Goal: Task Accomplishment & Management: Complete application form

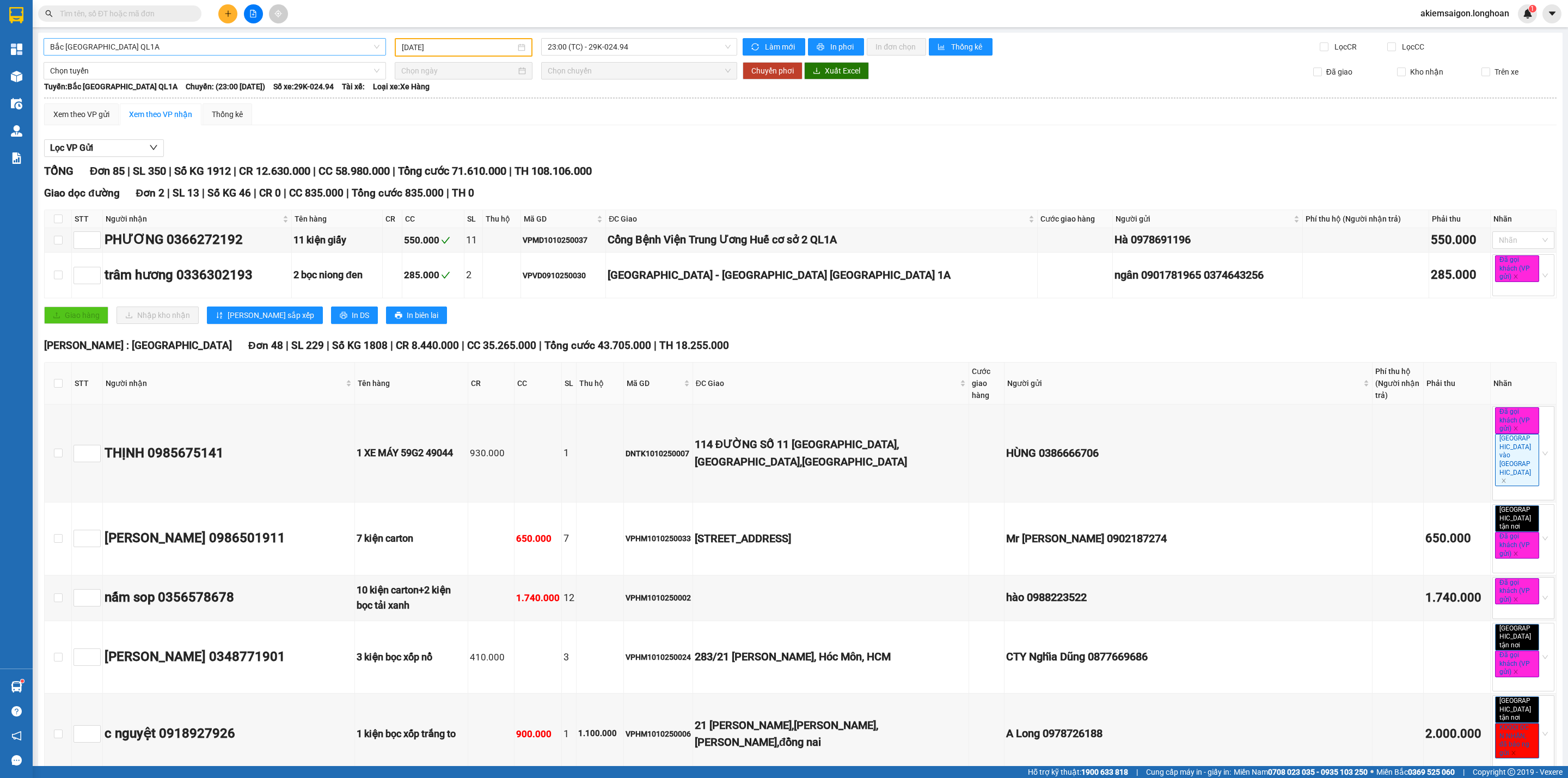
click at [264, 39] on span "Bắc [GEOGRAPHIC_DATA] QL1A" at bounding box center [214, 47] width 329 height 16
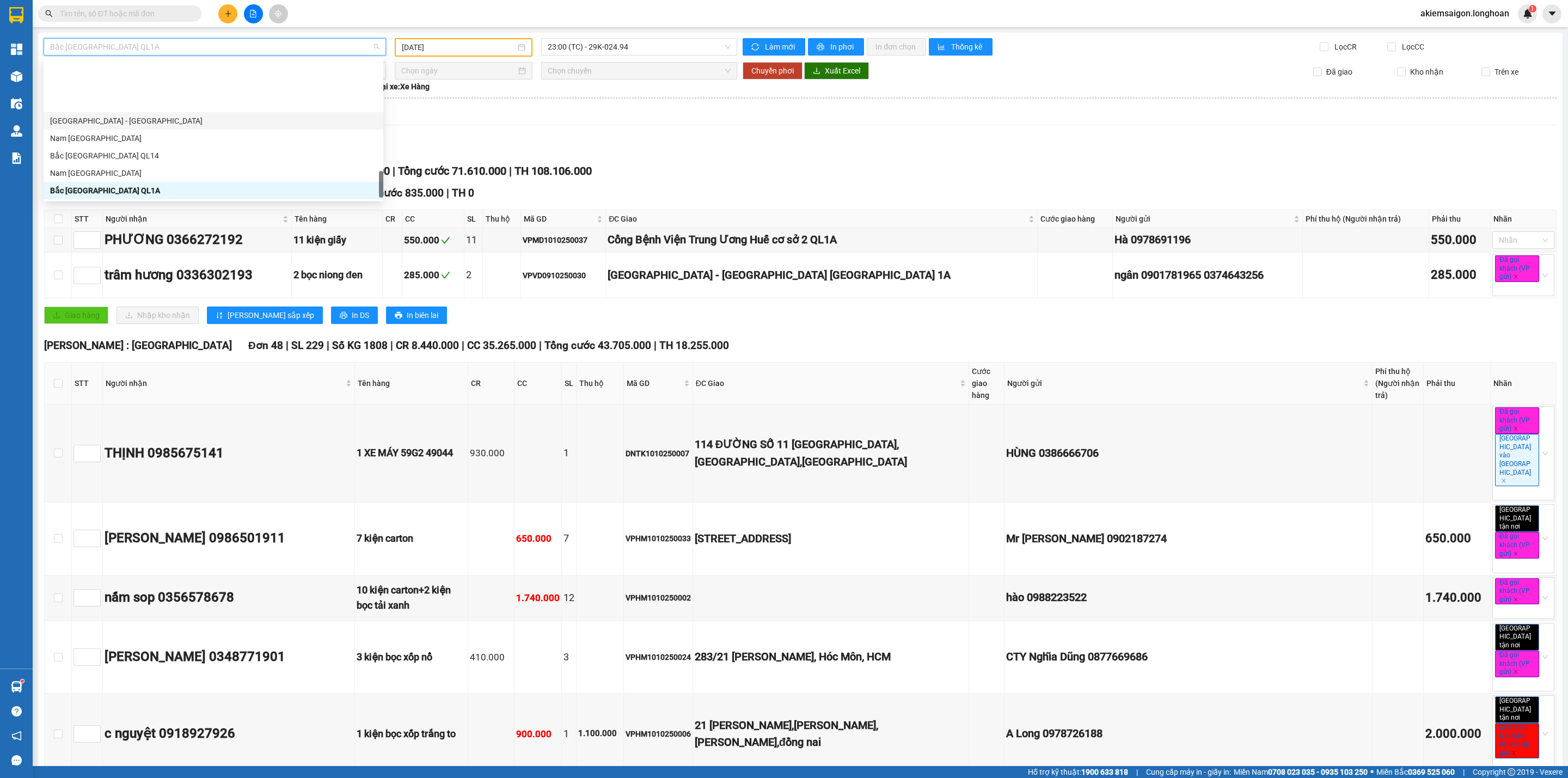
scroll to position [657, 0]
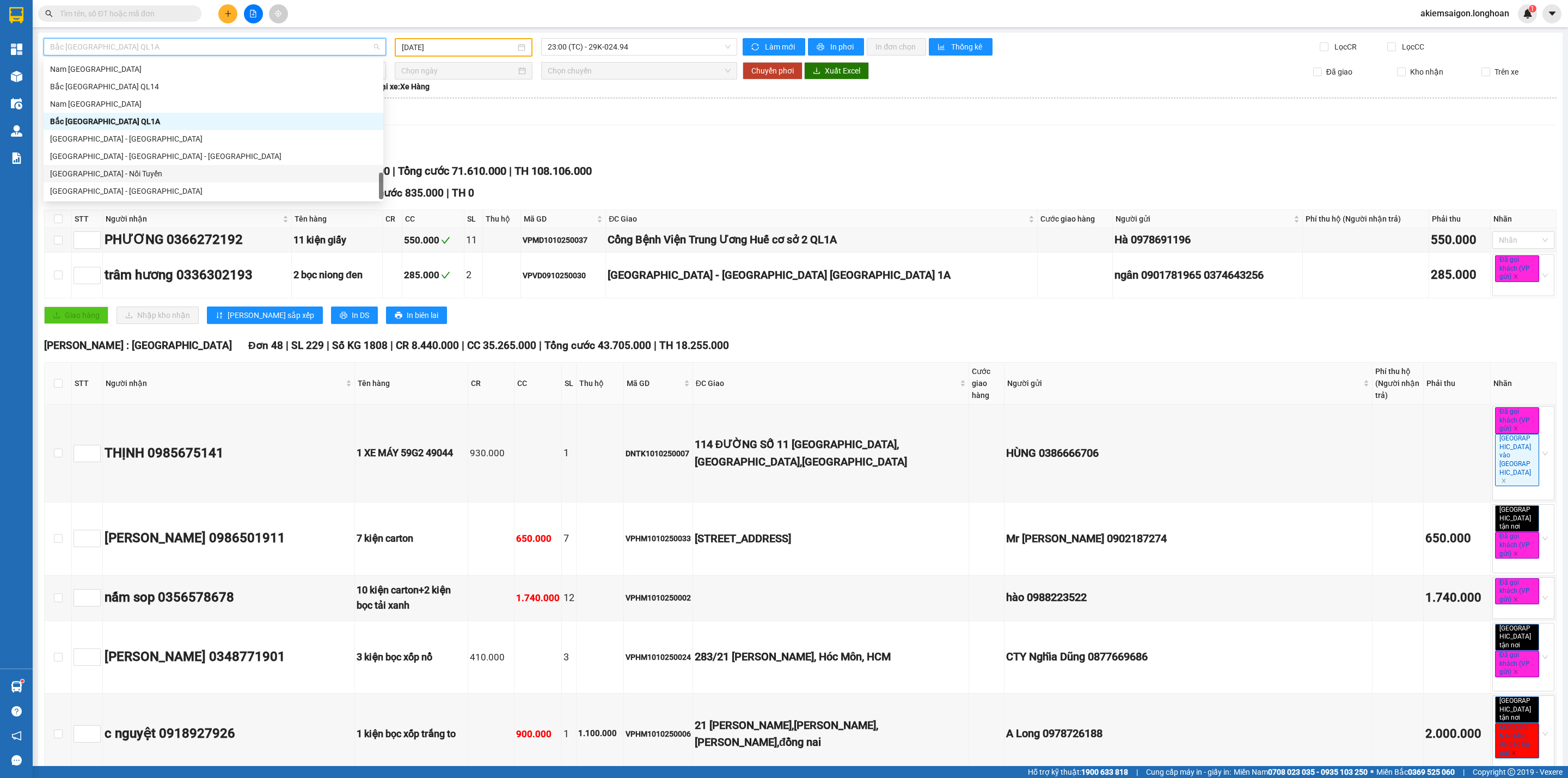
click at [141, 173] on div "[GEOGRAPHIC_DATA] - Nối Tuyến" at bounding box center [213, 173] width 327 height 12
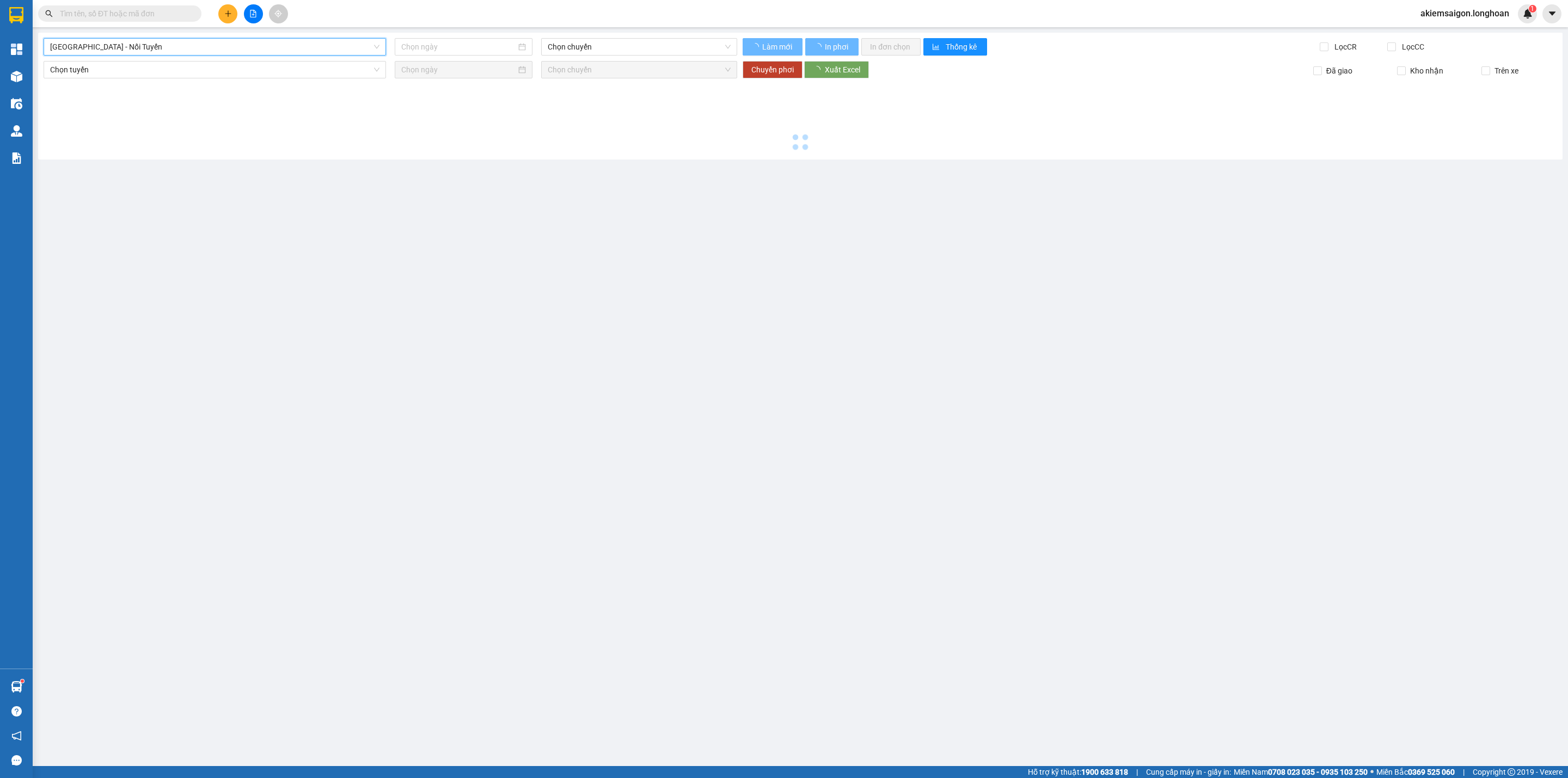
type input "[DATE]"
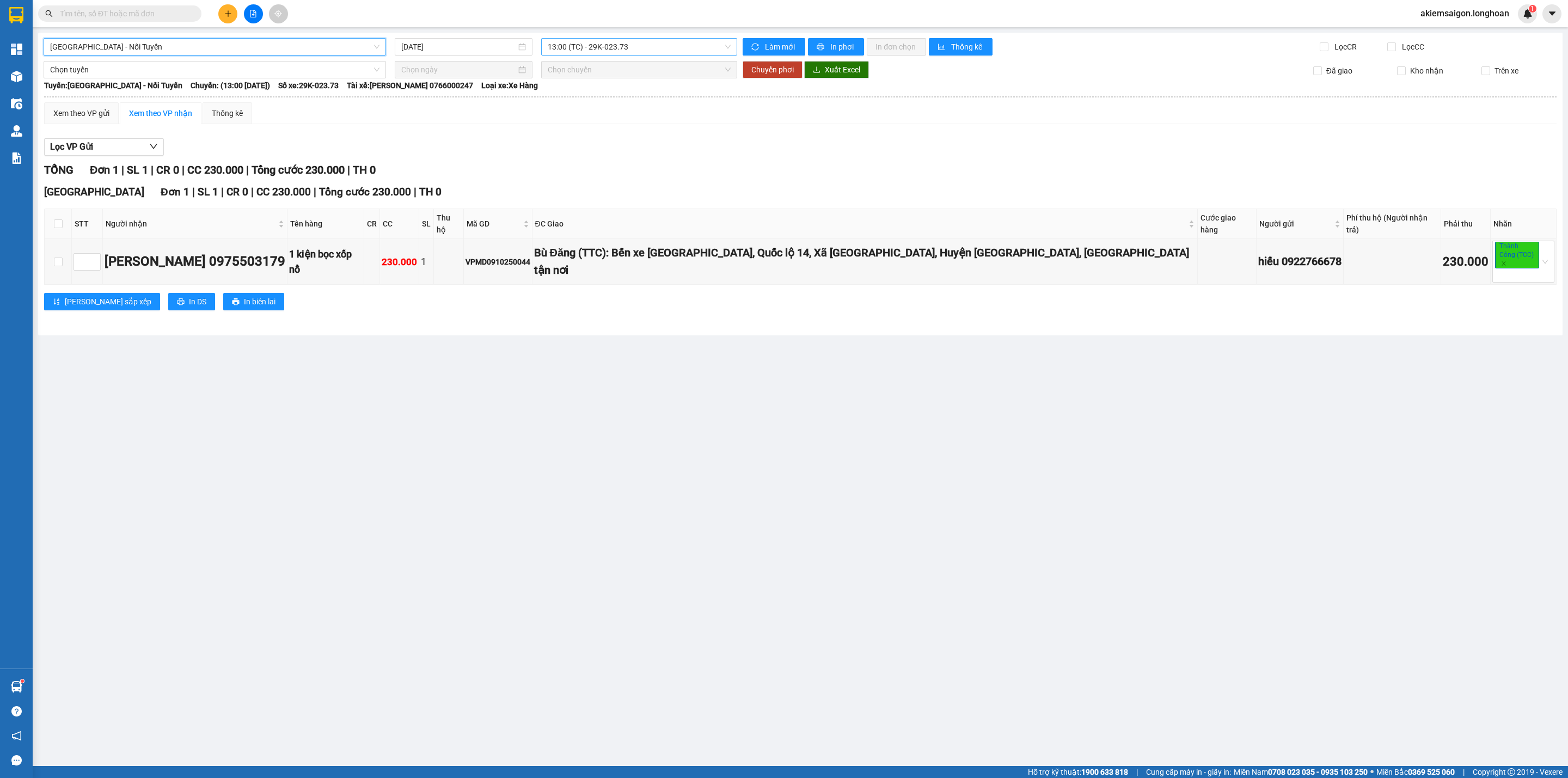
click at [631, 43] on span "13:00 (TC) - 29K-023.73" at bounding box center [639, 47] width 183 height 16
click at [619, 100] on div "21:00 (TC) - 29K-023.73" at bounding box center [590, 103] width 85 height 12
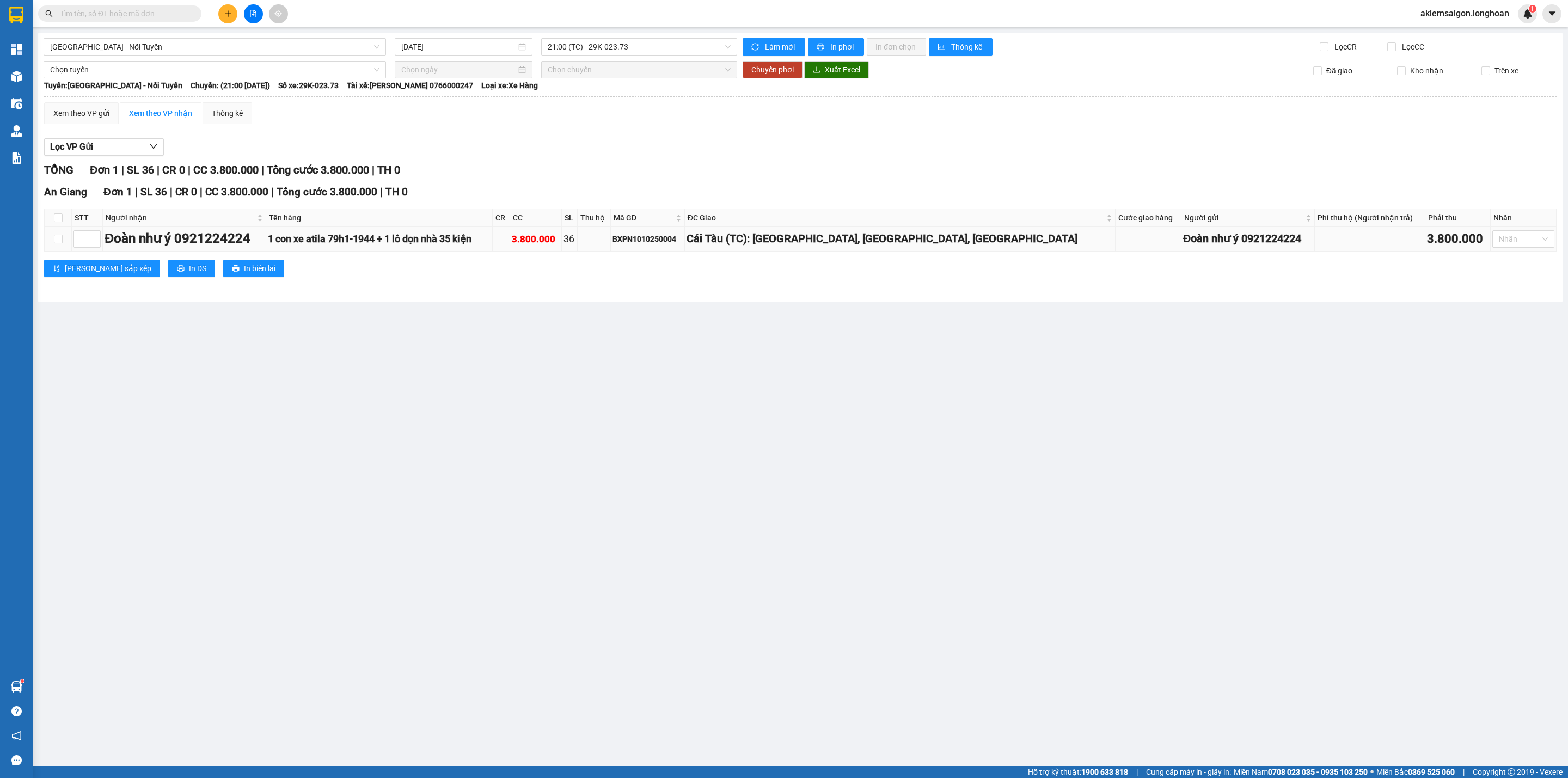
click at [682, 244] on div "BXPN1010250004" at bounding box center [647, 239] width 69 height 12
click at [682, 244] on div "BXPN1010250004" at bounding box center [647, 239] width 69 height 12
copy div "BXPN1010250004"
click at [98, 12] on input "text" at bounding box center [124, 14] width 128 height 12
paste input "BXPN1010250004"
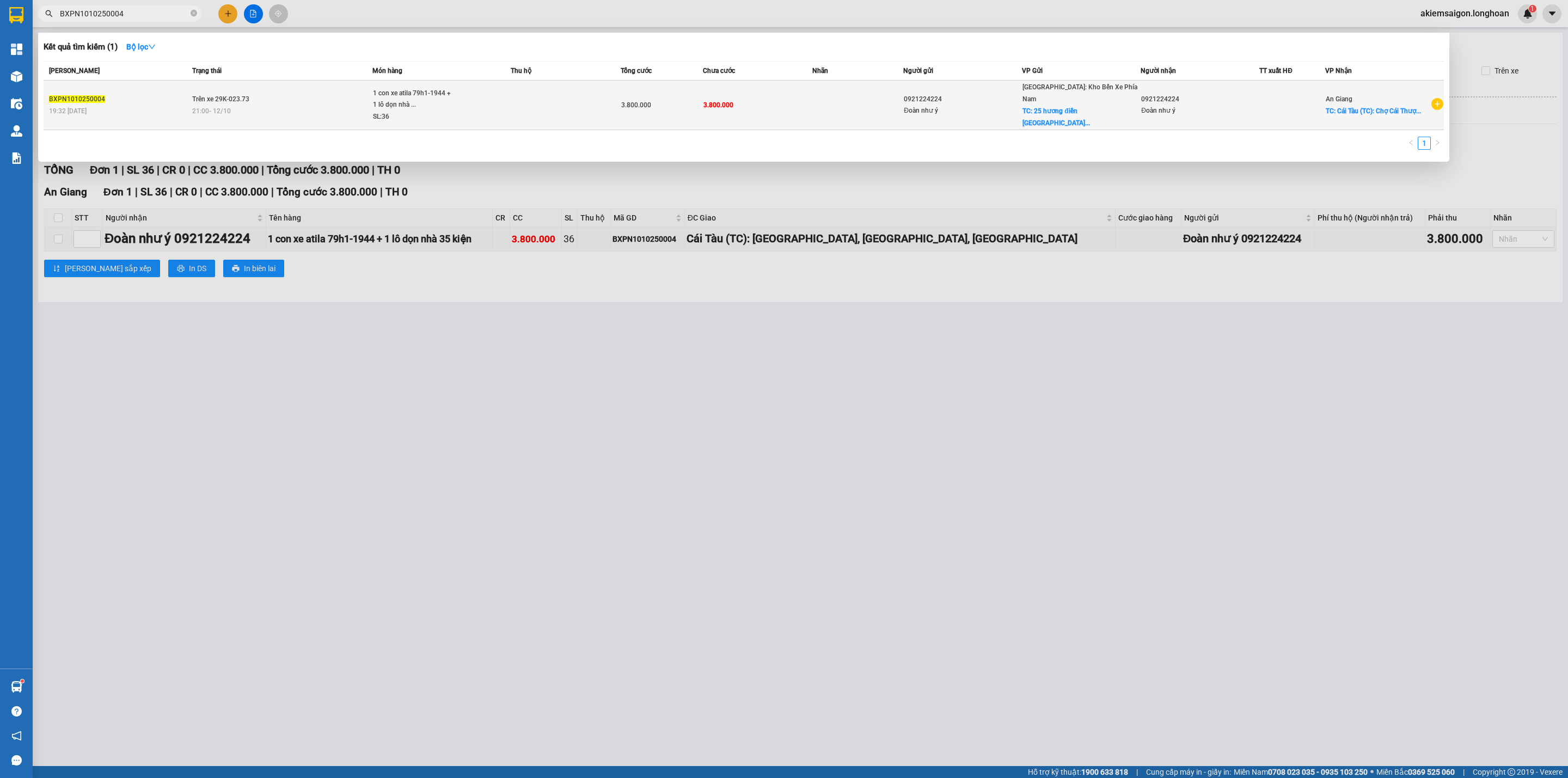
type input "BXPN1010250004"
click at [258, 83] on td "Trên xe 29K-023.73 21:00 [DATE]" at bounding box center [281, 105] width 183 height 49
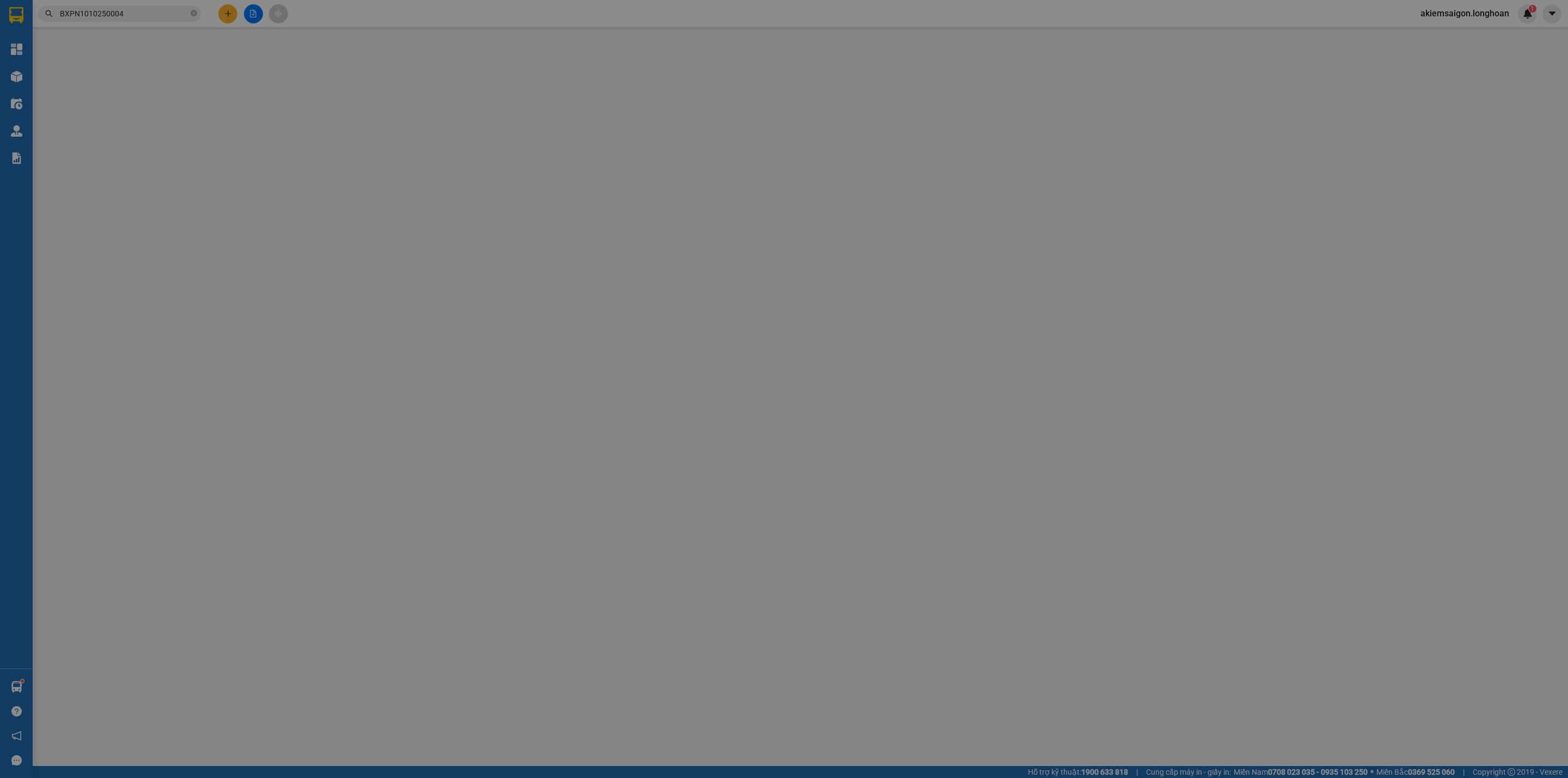
type input "0921224224"
type input "Đoàn như ý"
checkbox input "true"
type input "25 hương điền phường [GEOGRAPHIC_DATA]"
type input "0921224224"
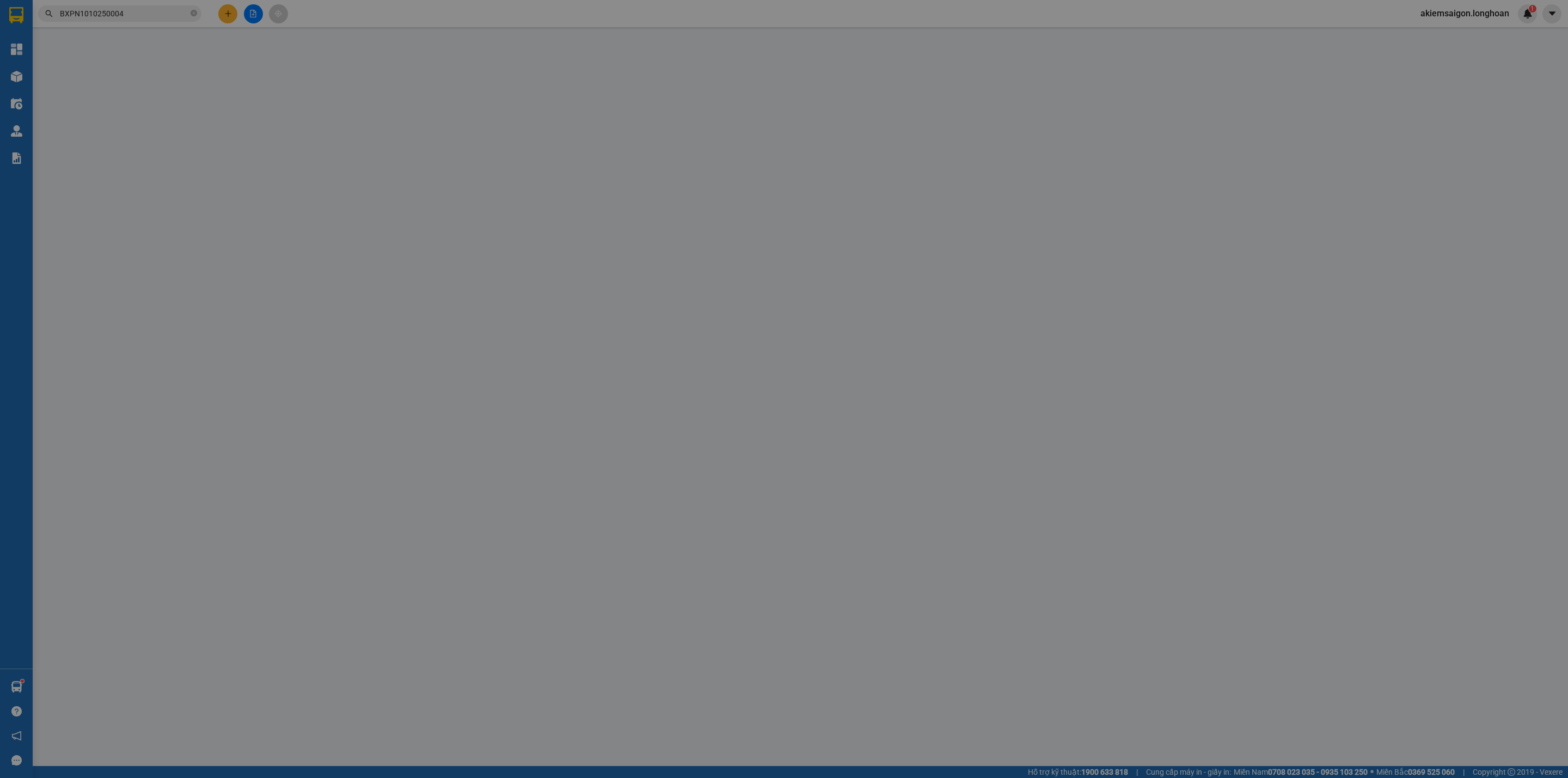
type input "Đoàn như ý"
checkbox input "true"
type input "Cái Tàu (TC): [GEOGRAPHIC_DATA], [GEOGRAPHIC_DATA], [GEOGRAPHIC_DATA]"
type input "0 CHÌA KHOÁ + KO CAVAT ( hàng dắn băng keo xanh đỏ )"
type input "0"
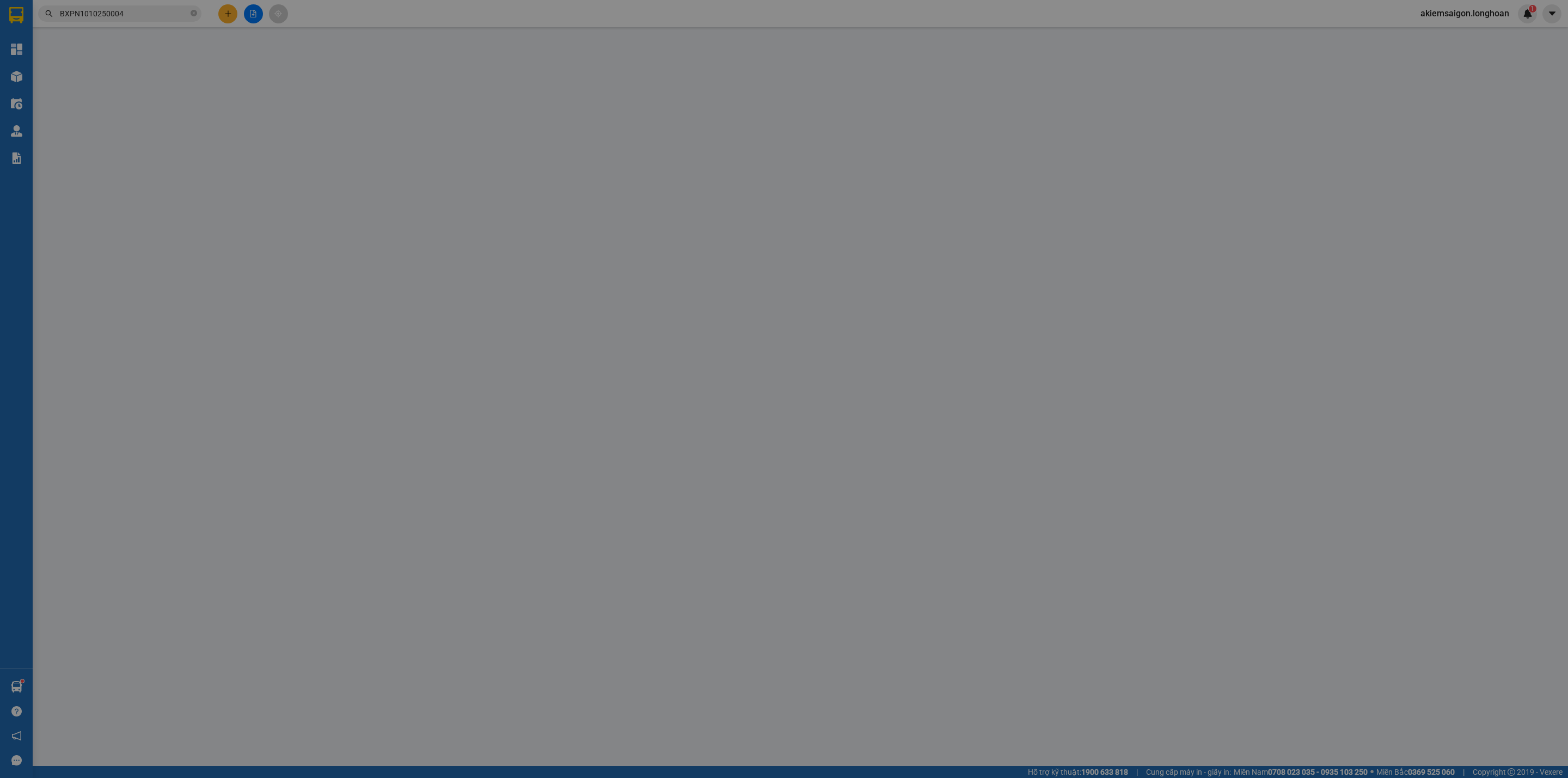
type input "3.800.000"
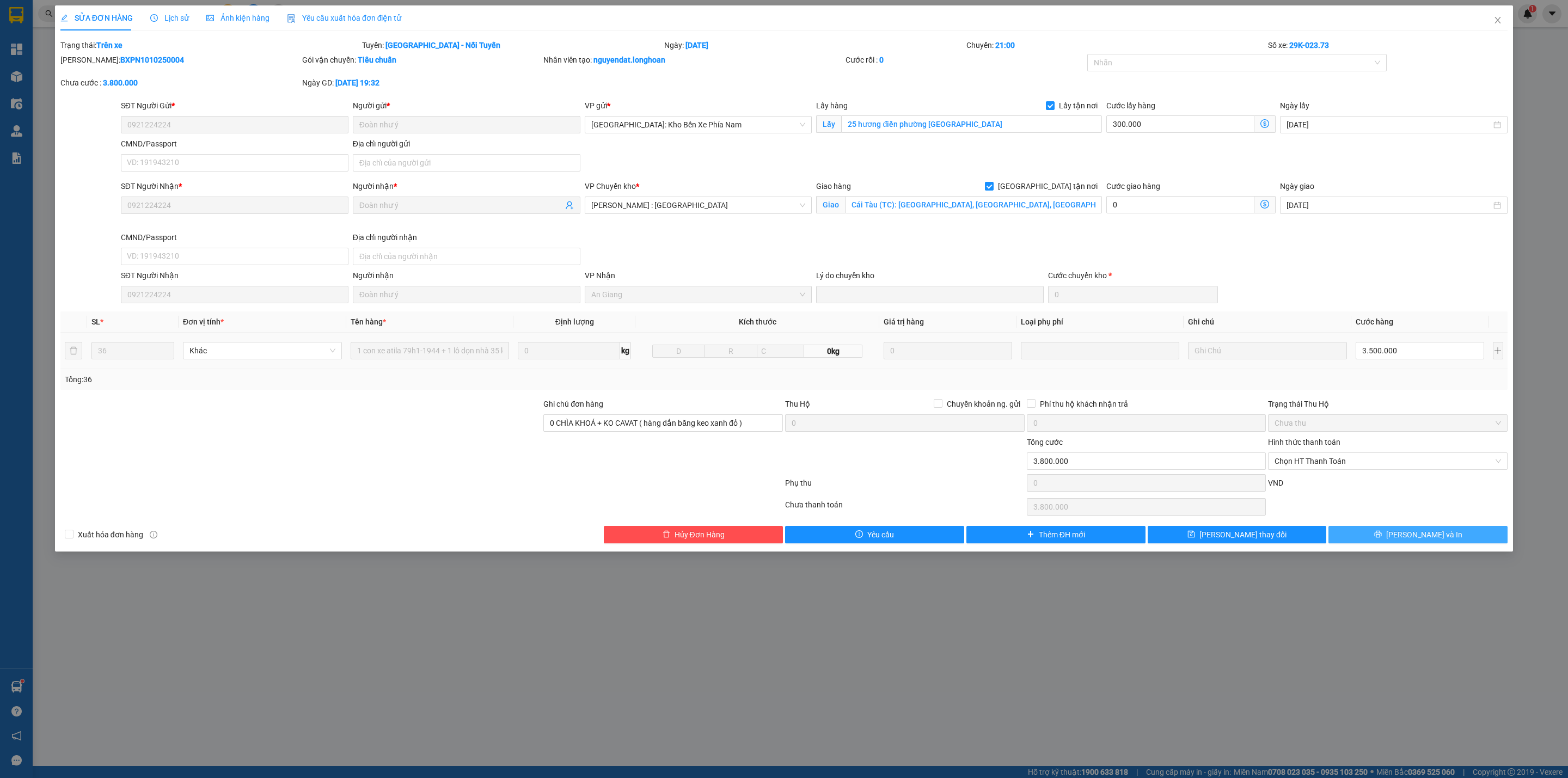
drag, startPoint x: 1356, startPoint y: 538, endPoint x: 1261, endPoint y: 565, distance: 98.8
click at [1356, 538] on button "[PERSON_NAME] và In" at bounding box center [1418, 534] width 179 height 18
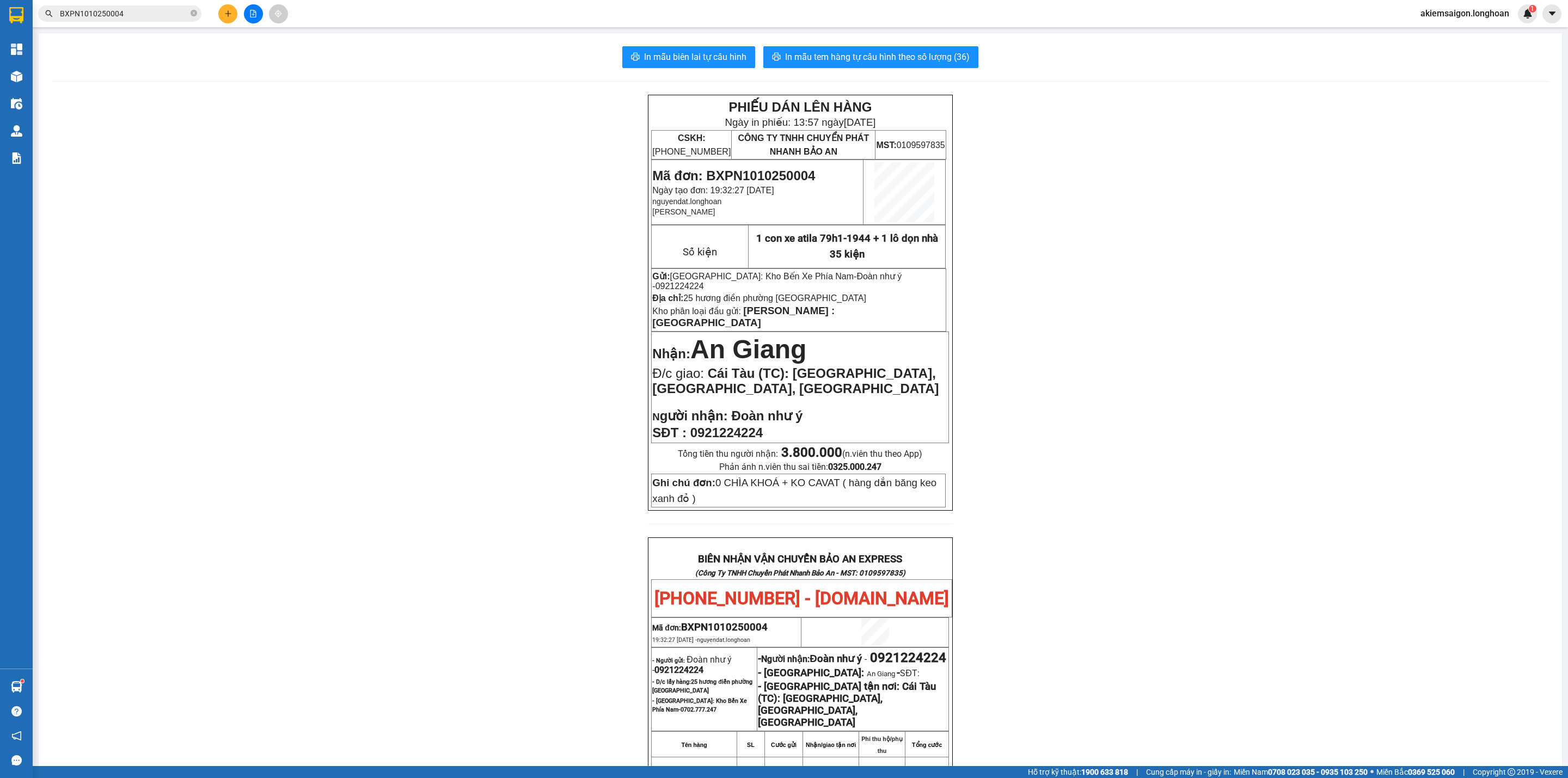
scroll to position [395, 0]
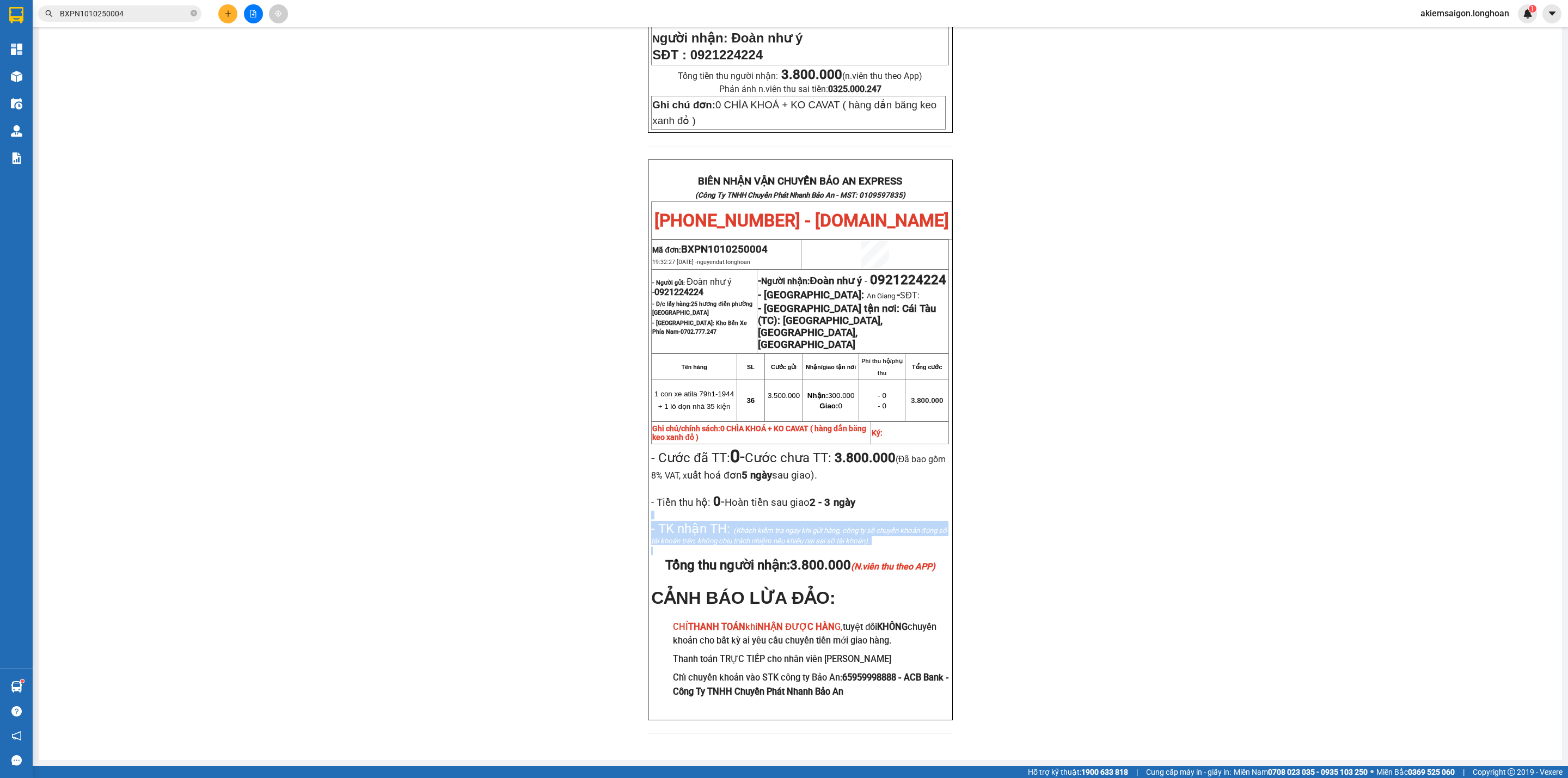
drag, startPoint x: 510, startPoint y: 508, endPoint x: 511, endPoint y: 550, distance: 42.0
click at [511, 550] on div "PHIẾU DÁN LÊN HÀNG Ngày in phiếu: 13:57 [DATE] CSKH: [PHONE_NUMBER] CÔNG TY TNH…" at bounding box center [800, 232] width 1497 height 1030
click at [515, 467] on div "PHIẾU DÁN LÊN HÀNG Ngày in phiếu: 13:57 [DATE] CSKH: [PHONE_NUMBER] CÔNG TY TNH…" at bounding box center [800, 232] width 1497 height 1030
